Goal: Complete application form: Complete application form

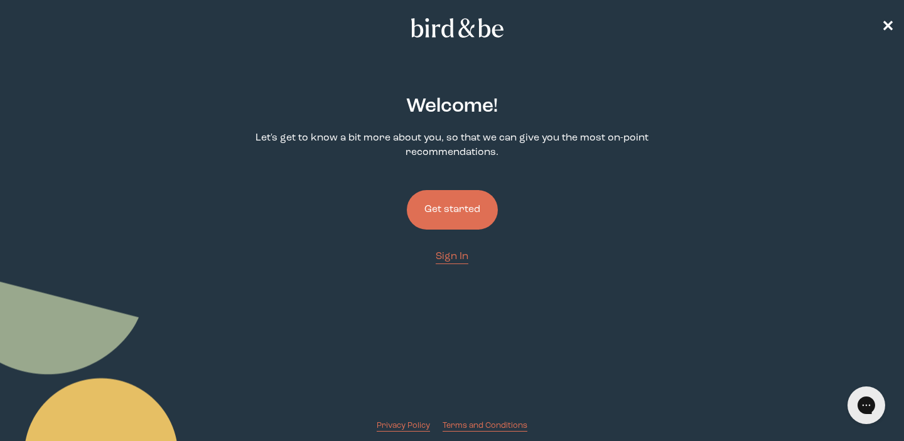
click at [441, 216] on button "Get started" at bounding box center [452, 210] width 91 height 40
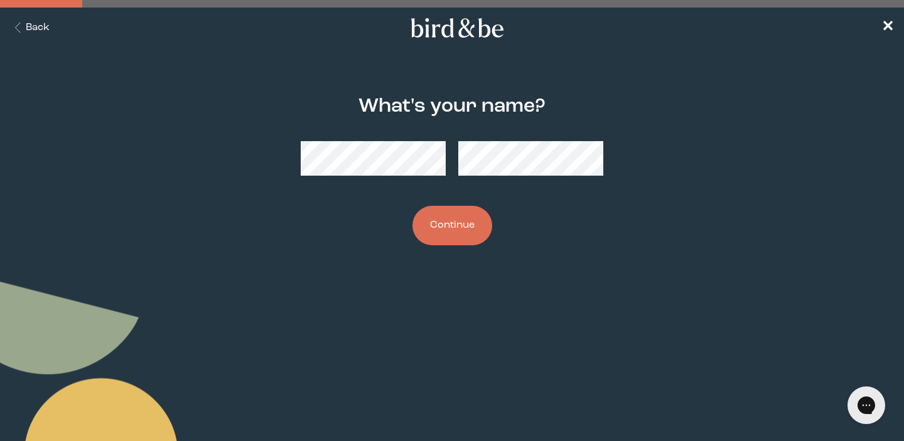
click at [440, 220] on button "Continue" at bounding box center [452, 226] width 80 height 40
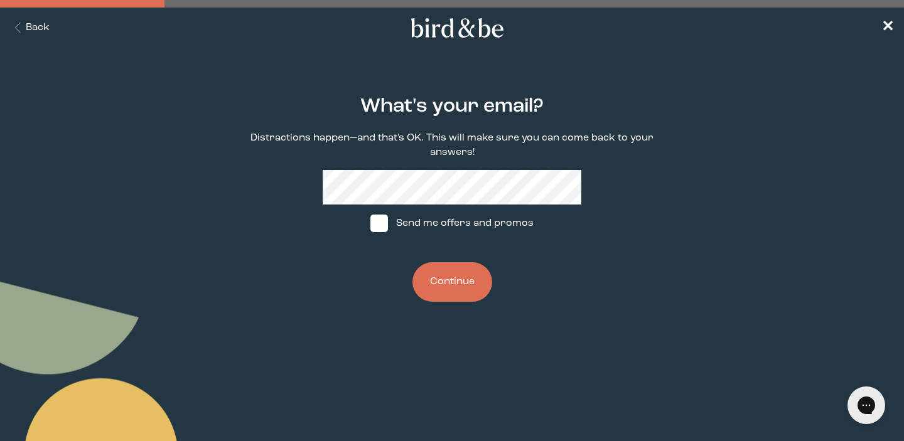
click at [382, 227] on span at bounding box center [379, 224] width 18 height 18
click at [370, 224] on input "Send me offers and promos" at bounding box center [370, 223] width 1 height 1
click at [377, 227] on img at bounding box center [379, 224] width 18 height 18
click at [370, 224] on input "Send me offers and promos" at bounding box center [370, 223] width 1 height 1
checkbox input "false"
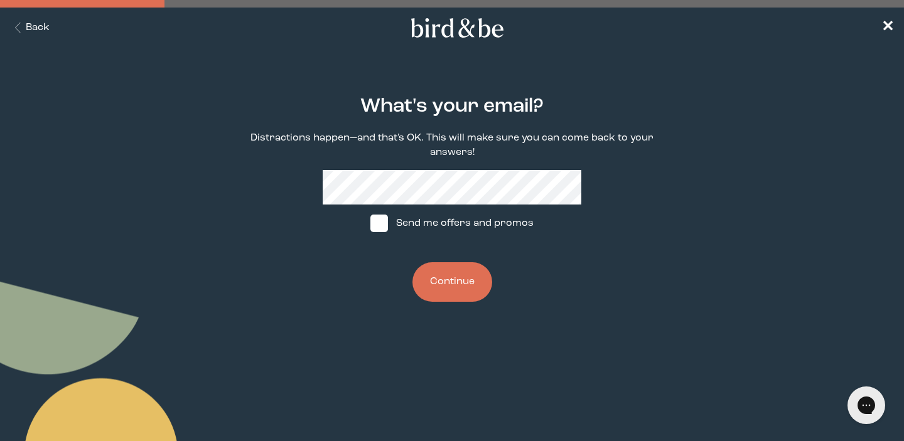
click at [448, 279] on button "Continue" at bounding box center [452, 282] width 80 height 40
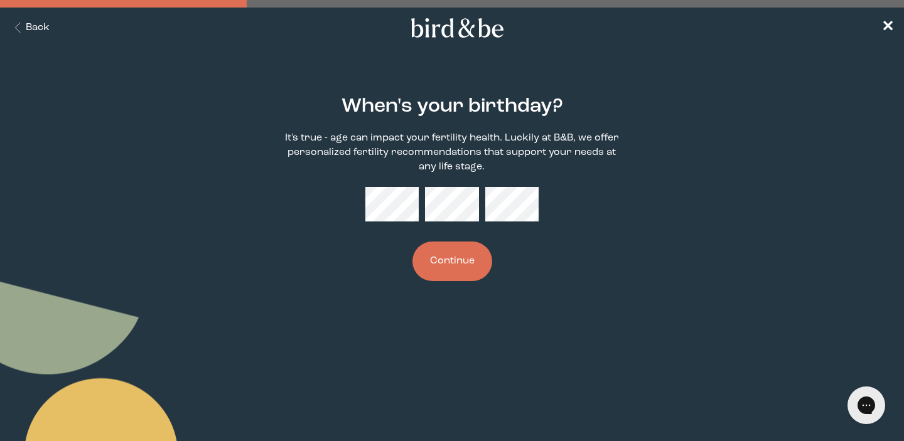
click at [706, 69] on main "When's your birthday? It's true - age can impact your fertility health. Luckily…" at bounding box center [452, 189] width 904 height 246
click at [412, 242] on button "Continue" at bounding box center [452, 262] width 80 height 40
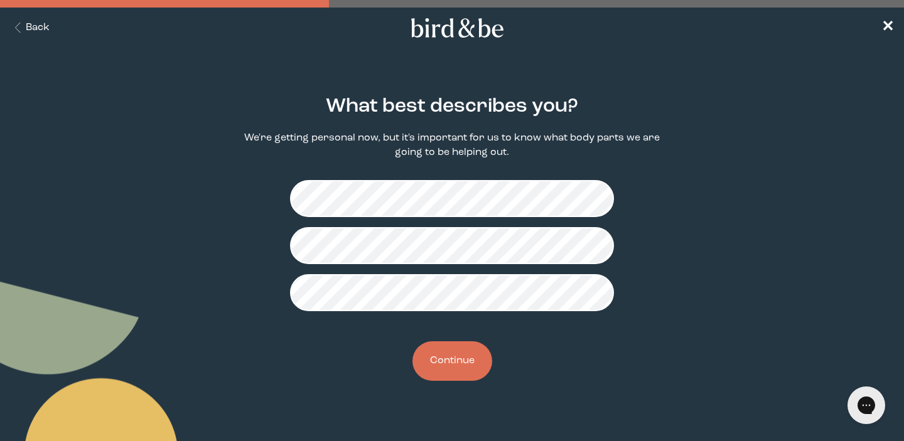
click at [453, 368] on button "Continue" at bounding box center [452, 361] width 80 height 40
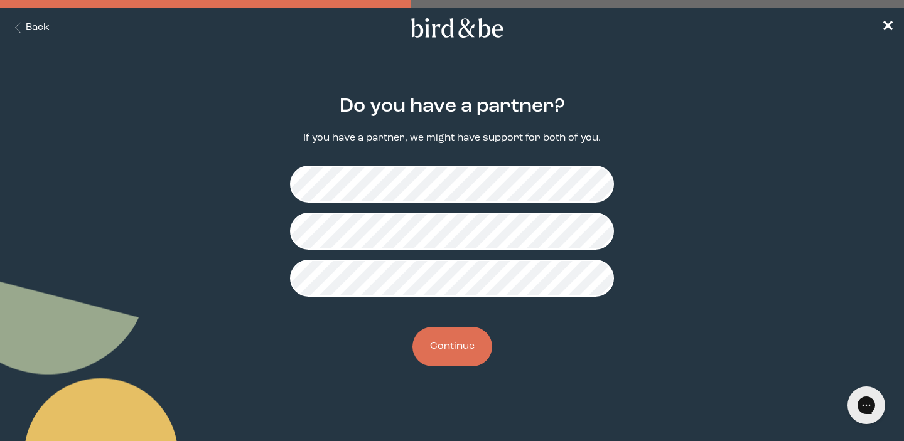
click at [448, 354] on button "Continue" at bounding box center [452, 347] width 80 height 40
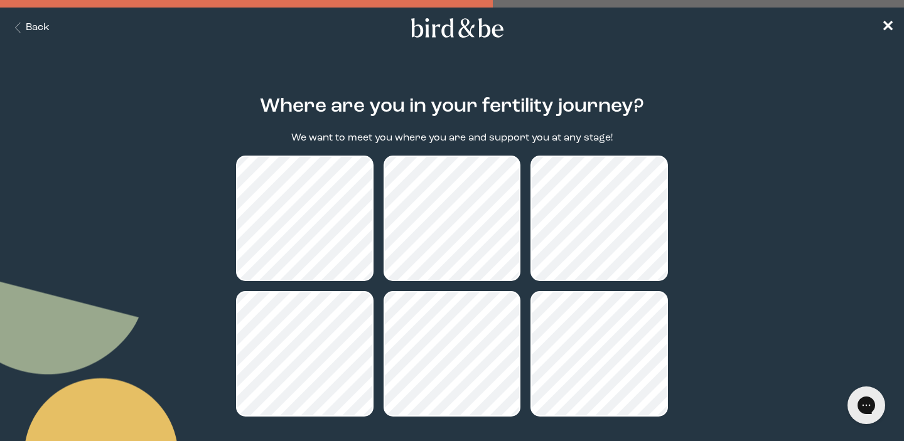
scroll to position [114, 0]
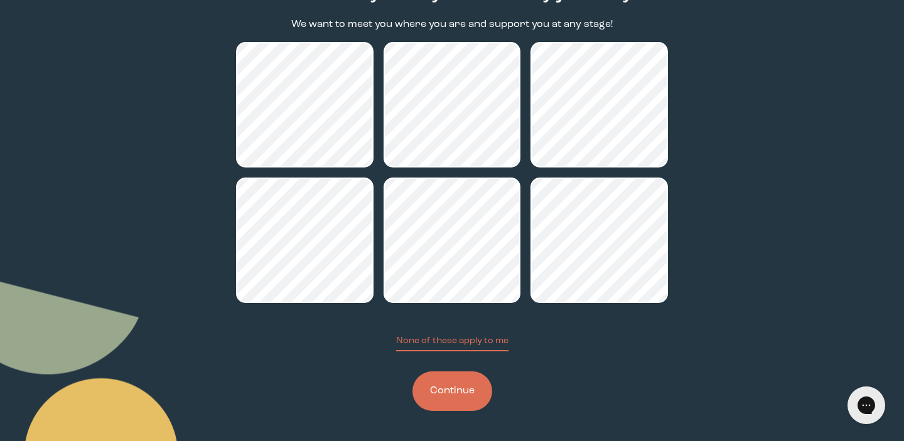
click at [461, 397] on button "Continue" at bounding box center [452, 392] width 80 height 40
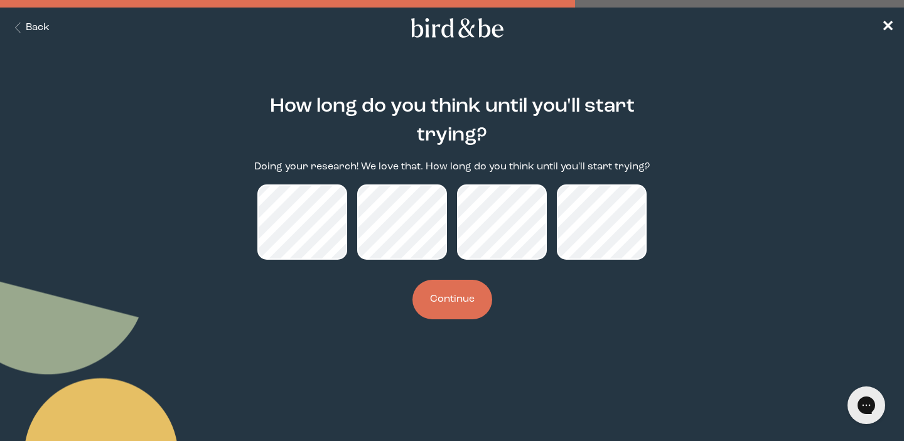
click at [452, 304] on button "Continue" at bounding box center [452, 300] width 80 height 40
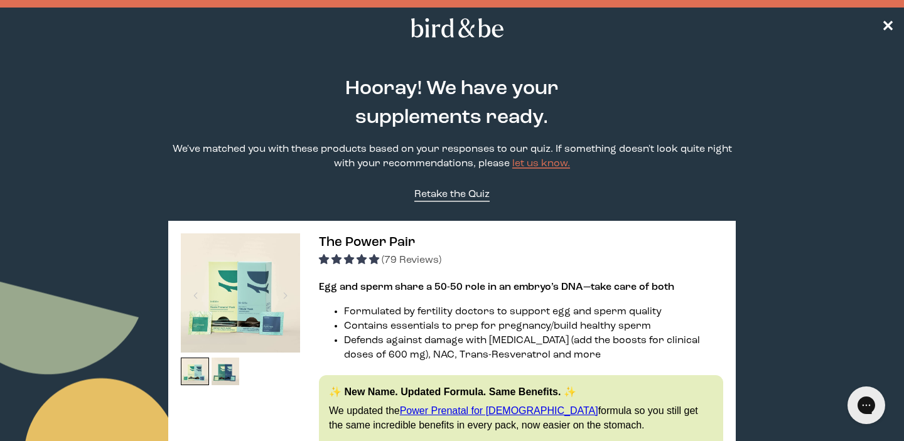
click at [464, 199] on span "Retake the Quiz" at bounding box center [451, 195] width 75 height 10
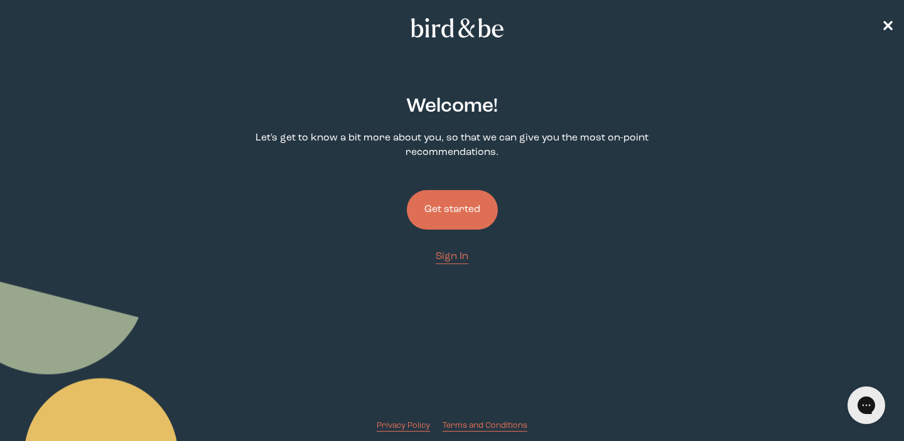
click at [461, 211] on button "Get started" at bounding box center [452, 210] width 91 height 40
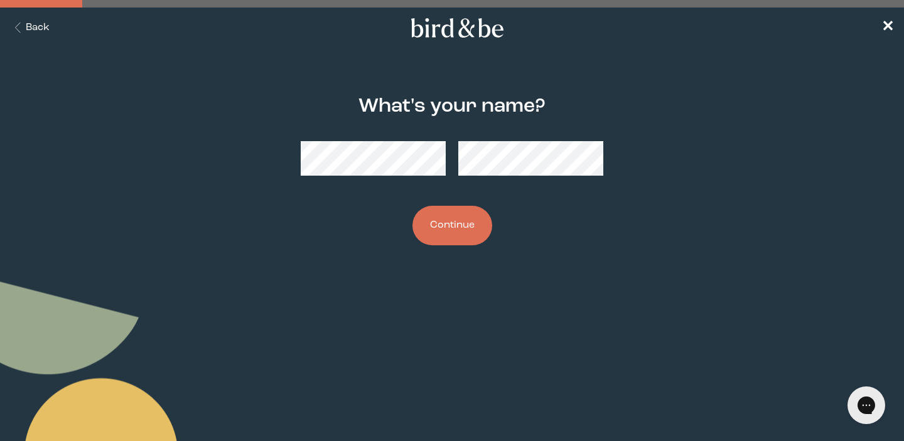
click at [452, 223] on button "Continue" at bounding box center [452, 226] width 80 height 40
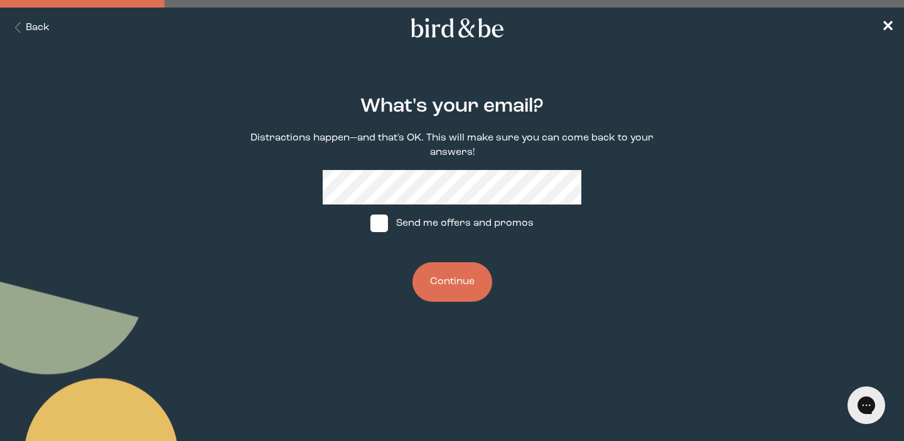
click at [459, 281] on button "Continue" at bounding box center [452, 282] width 80 height 40
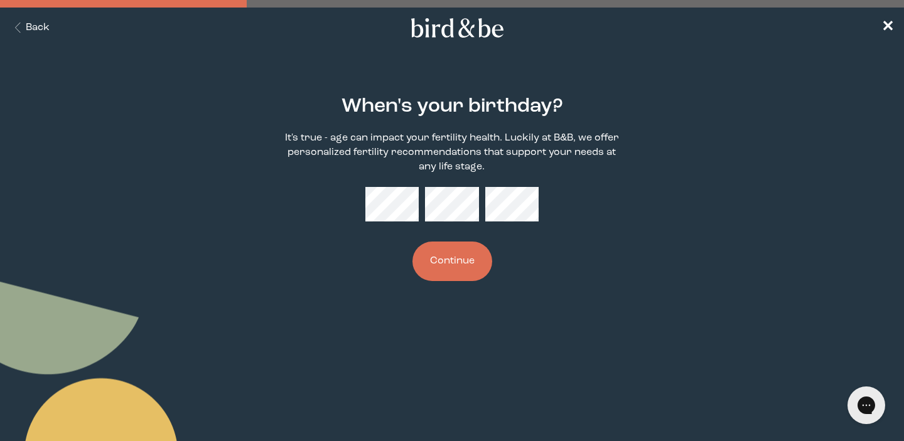
click at [444, 262] on button "Continue" at bounding box center [452, 262] width 80 height 40
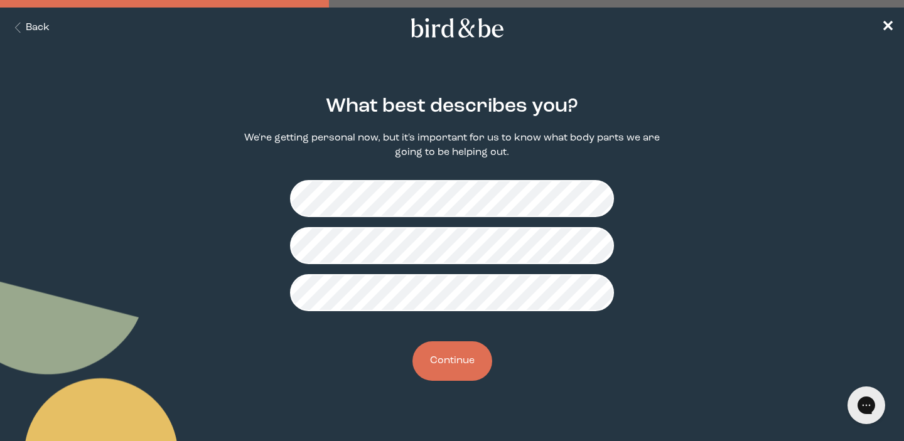
click at [448, 360] on button "Continue" at bounding box center [452, 361] width 80 height 40
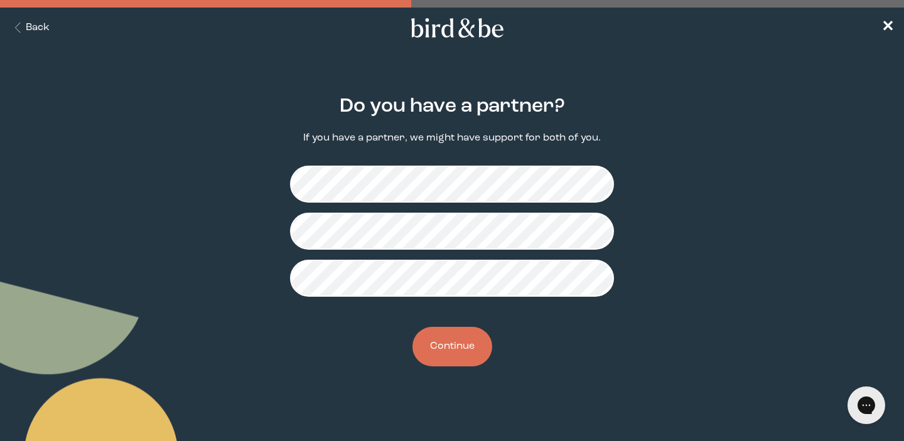
click at [449, 352] on button "Continue" at bounding box center [452, 347] width 80 height 40
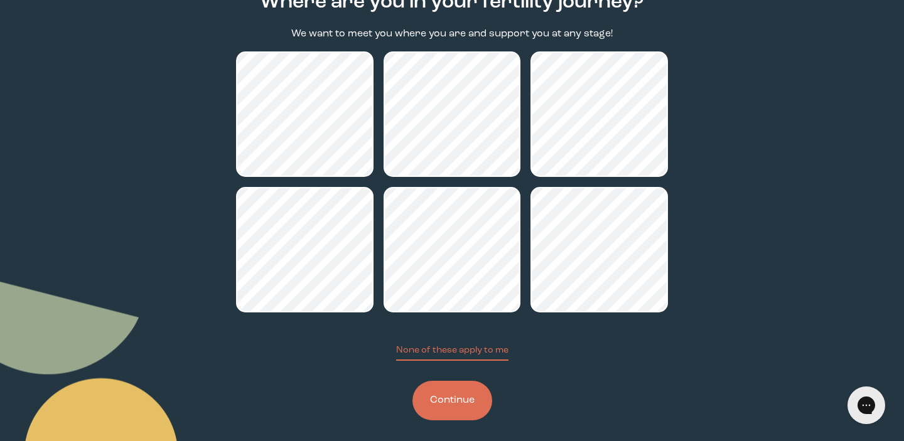
scroll to position [114, 0]
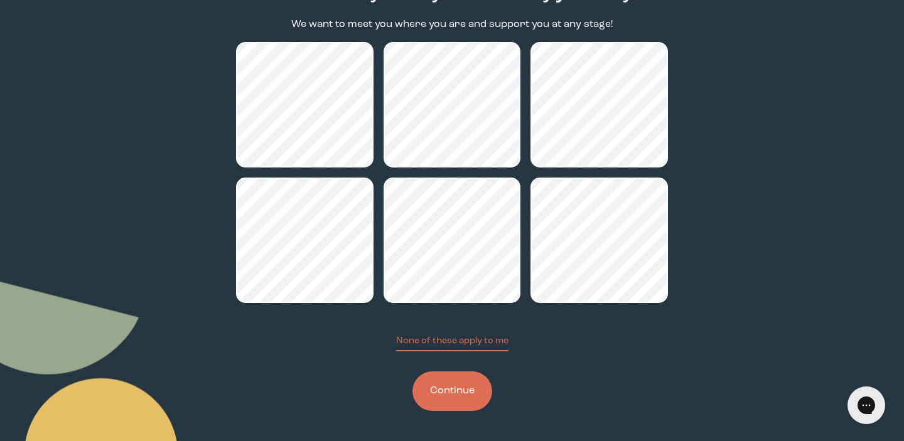
click at [456, 397] on button "Continue" at bounding box center [452, 392] width 80 height 40
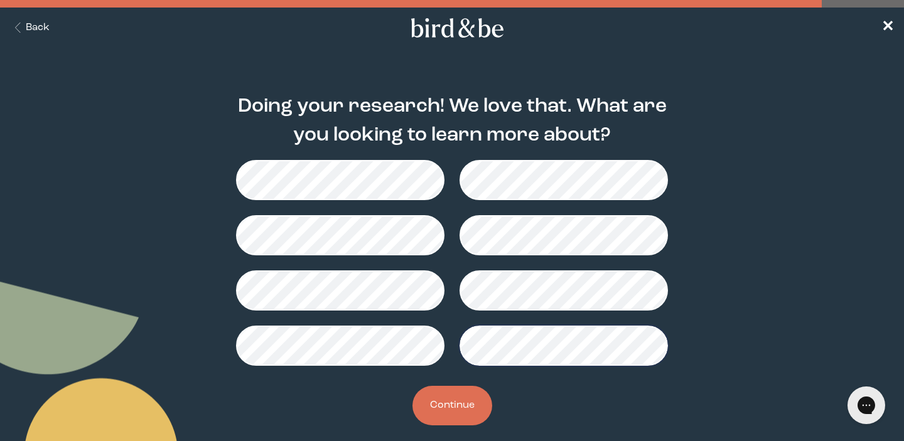
click at [461, 407] on button "Continue" at bounding box center [452, 406] width 80 height 40
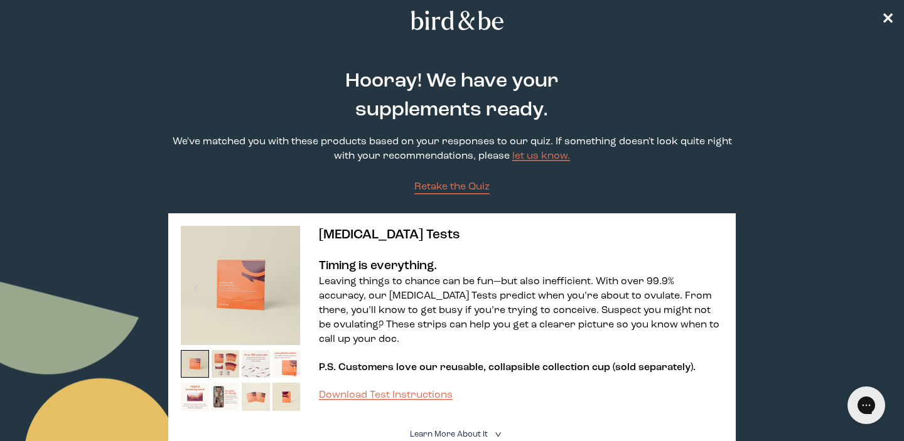
scroll to position [11, 0]
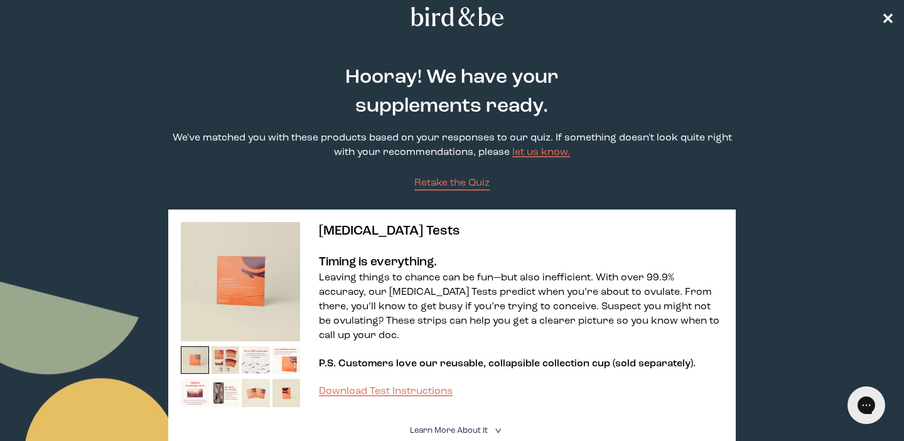
click at [884, 13] on span "✕" at bounding box center [887, 16] width 13 height 15
